Goal: Task Accomplishment & Management: Use online tool/utility

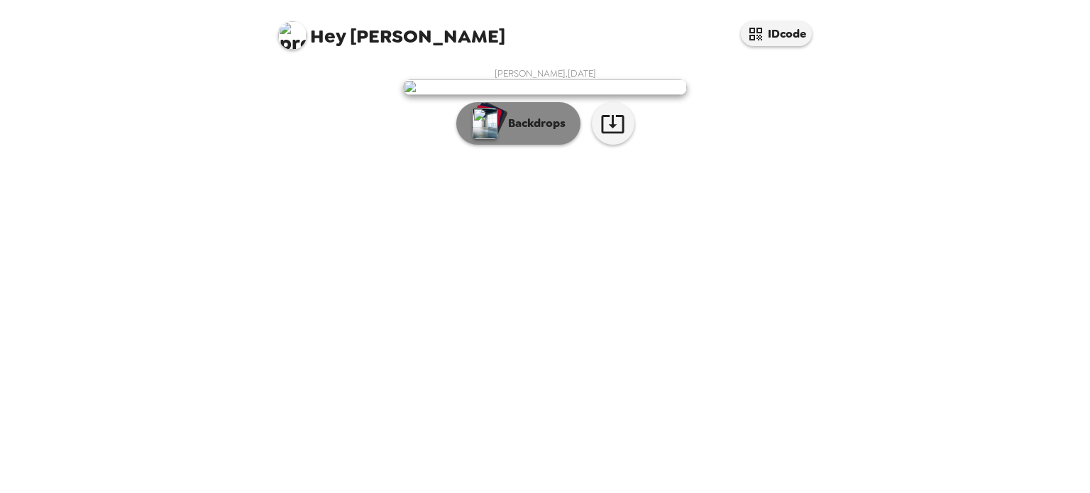
scroll to position [31, 0]
click at [490, 139] on img "button" at bounding box center [485, 123] width 25 height 31
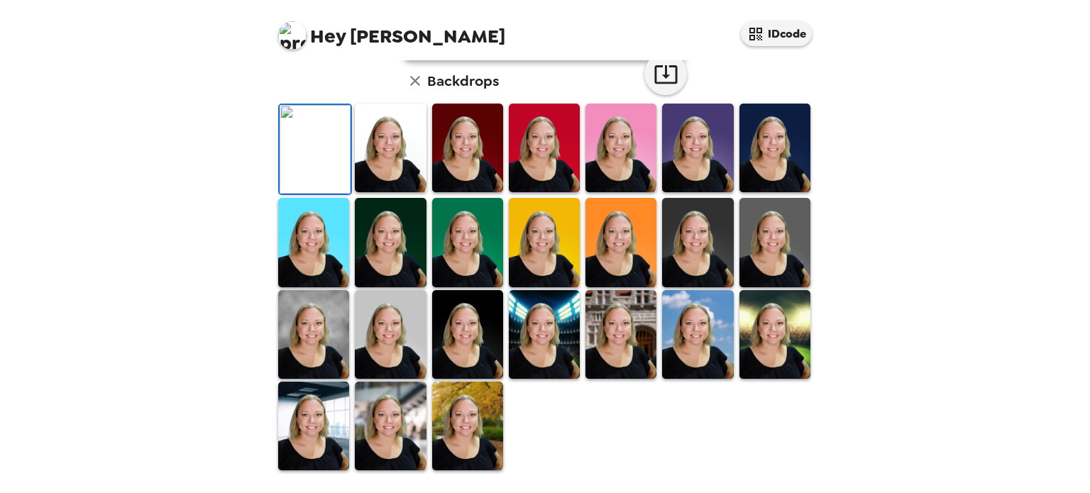
scroll to position [378, 0]
click at [456, 251] on img at bounding box center [467, 242] width 71 height 89
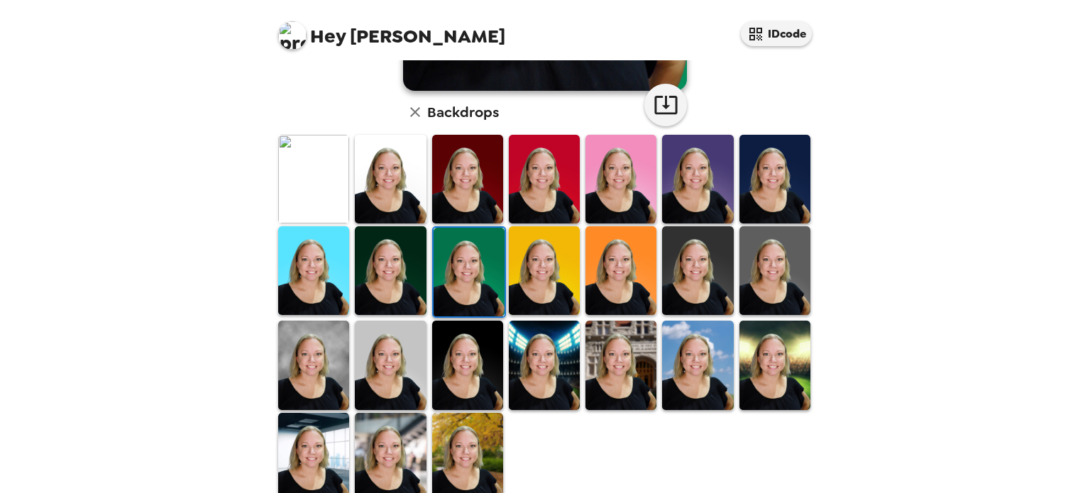
scroll to position [363, 0]
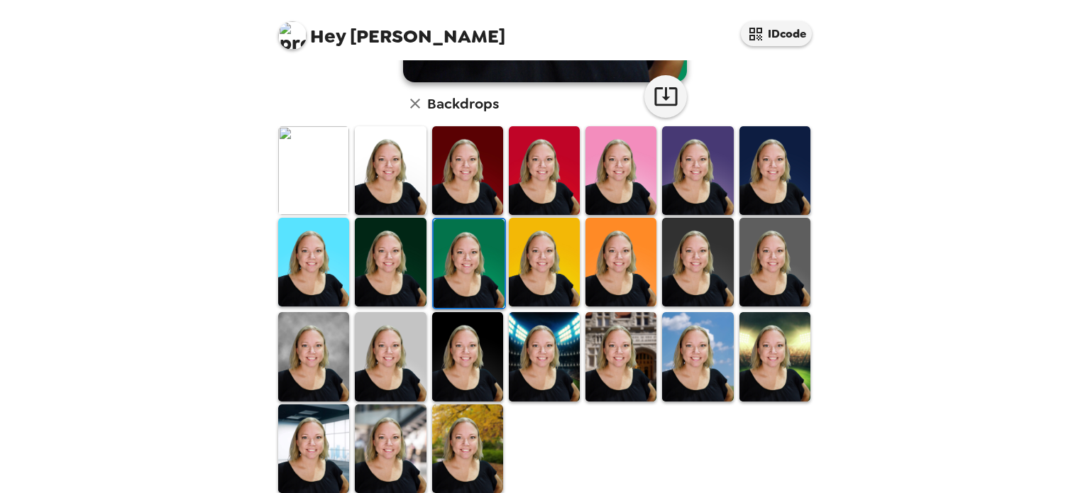
click at [610, 368] on img at bounding box center [621, 356] width 71 height 89
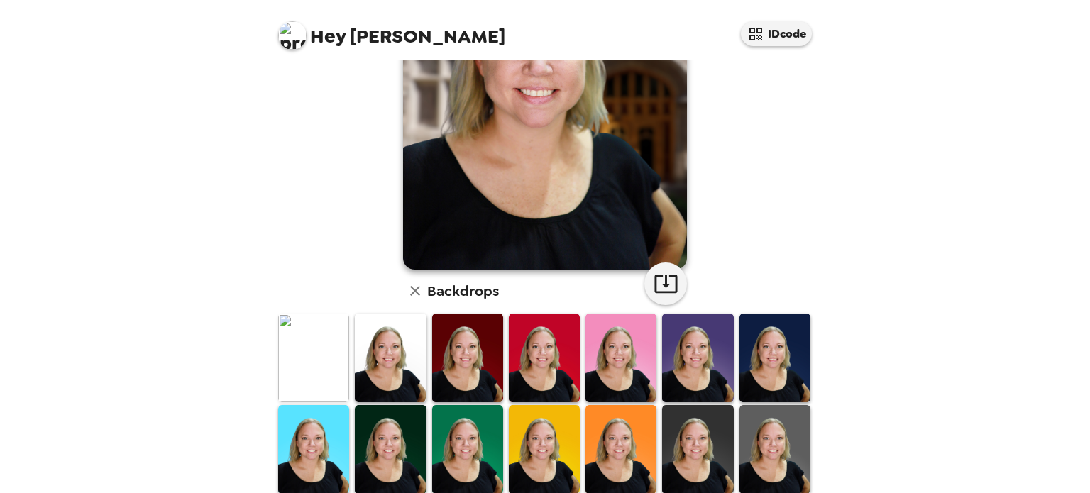
scroll to position [378, 0]
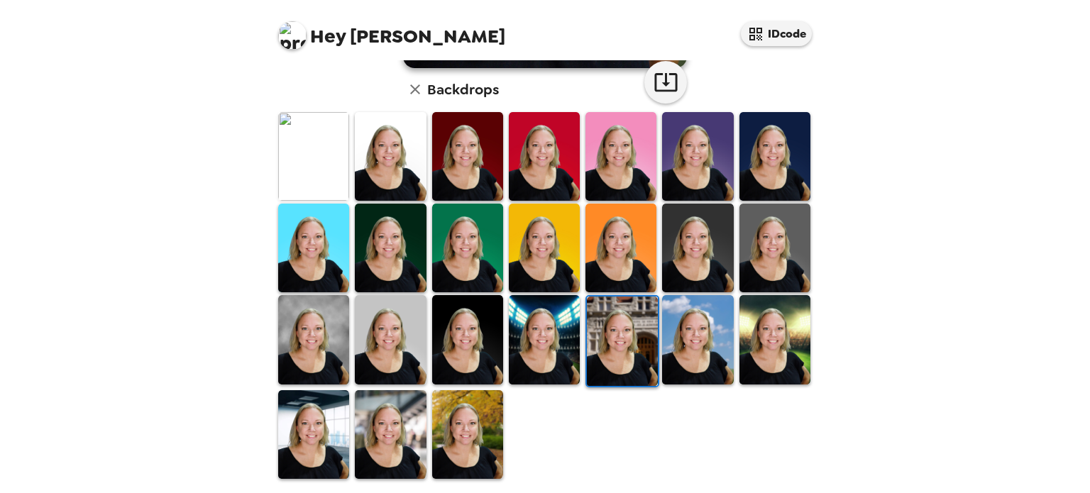
click at [539, 339] on img at bounding box center [544, 339] width 71 height 89
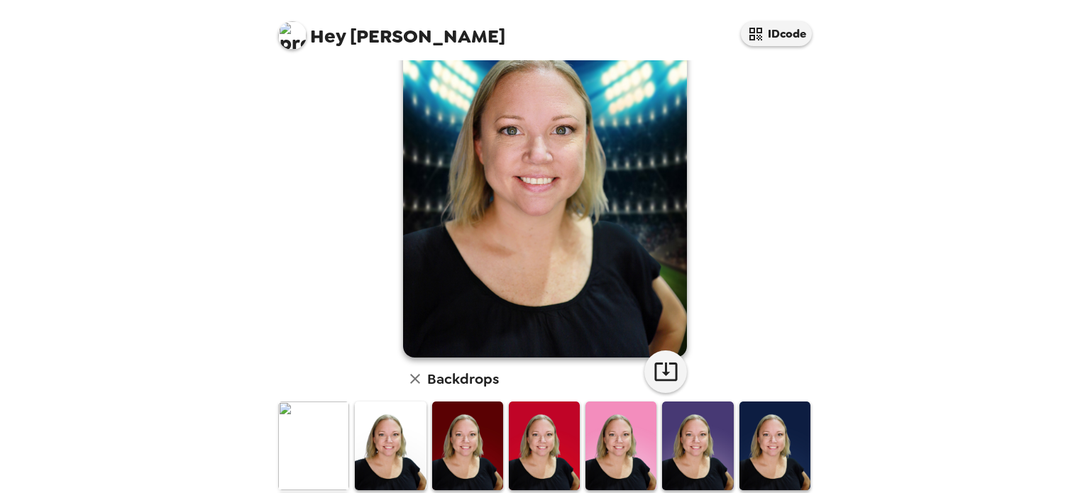
scroll to position [0, 0]
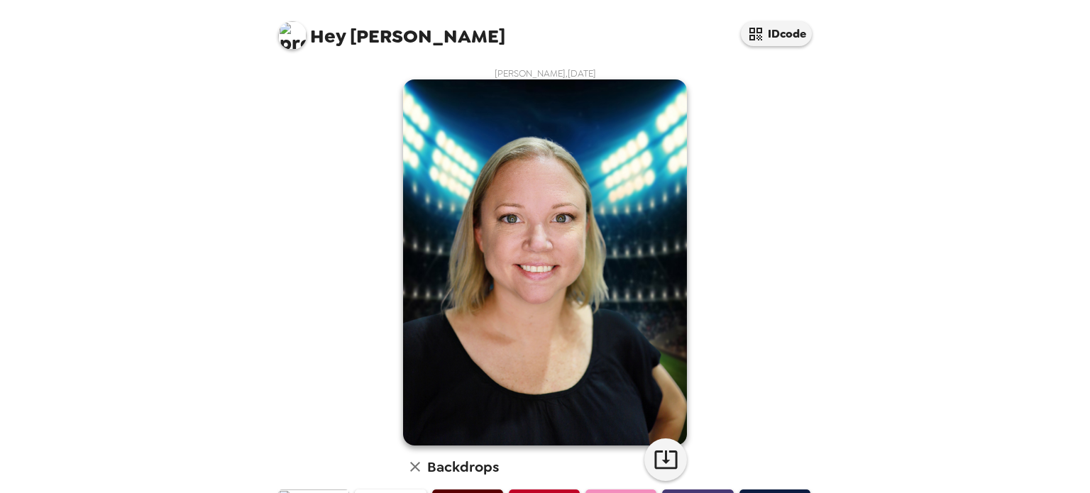
click at [540, 279] on img at bounding box center [545, 262] width 284 height 366
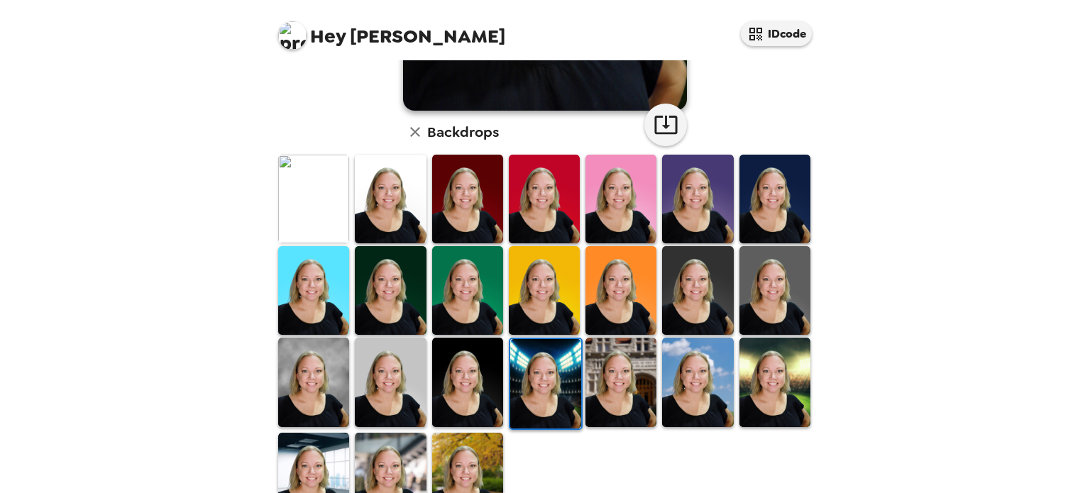
scroll to position [378, 0]
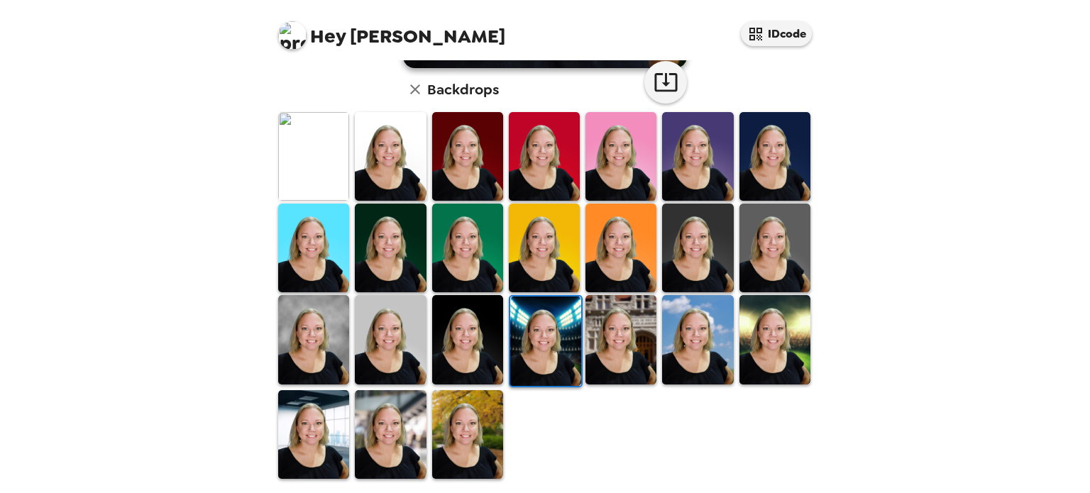
click at [476, 420] on img at bounding box center [467, 434] width 71 height 89
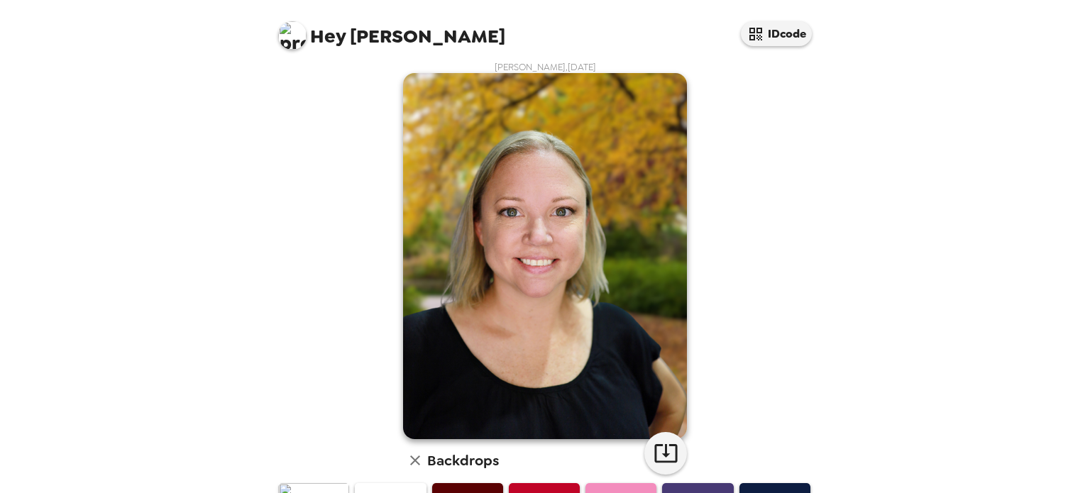
scroll to position [5, 0]
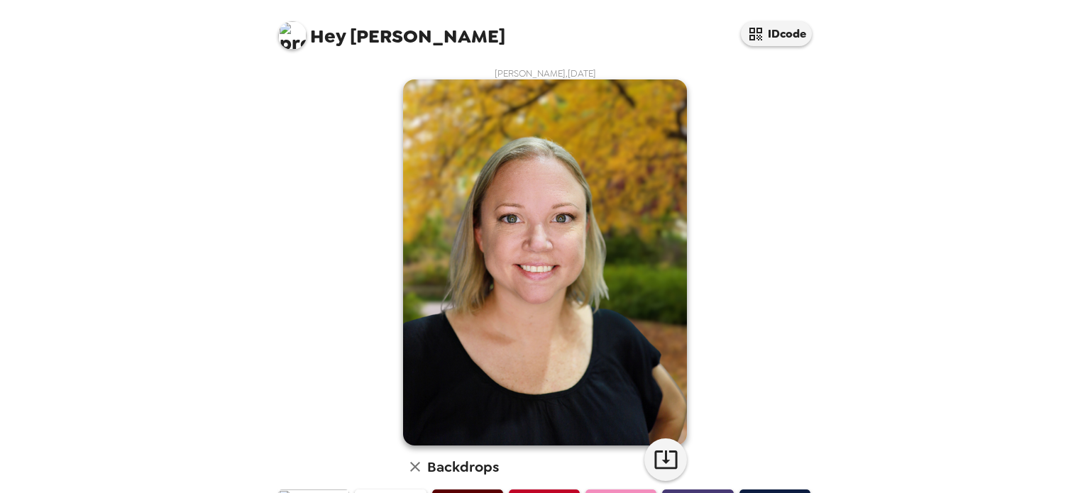
scroll to position [5, 0]
